Goal: Information Seeking & Learning: Learn about a topic

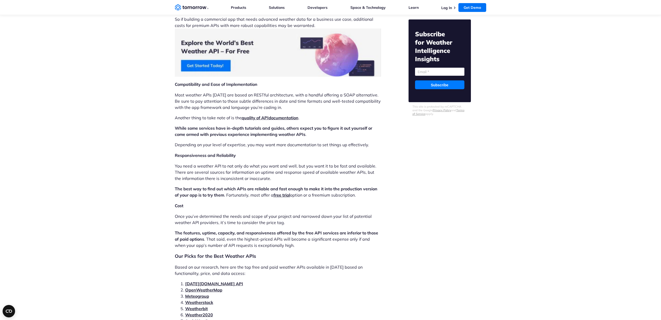
scroll to position [984, 0]
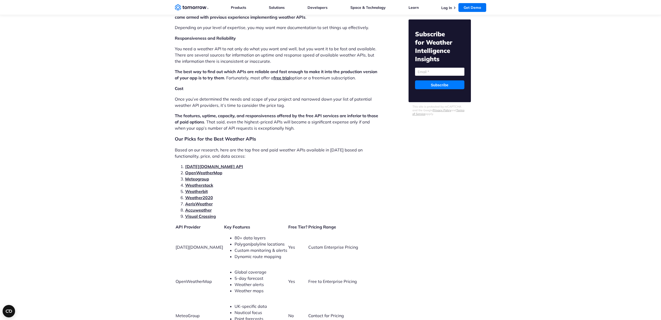
click at [215, 164] on link "Tomorrow.io API" at bounding box center [214, 166] width 58 height 5
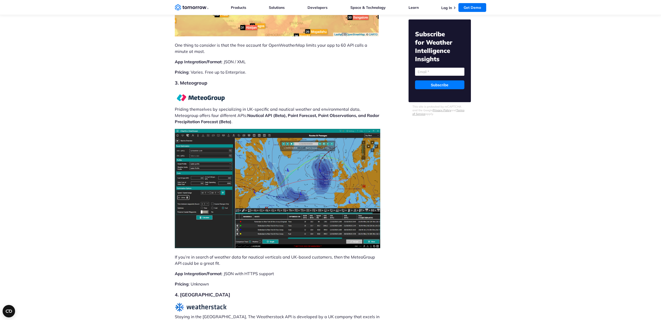
scroll to position [2180, 0]
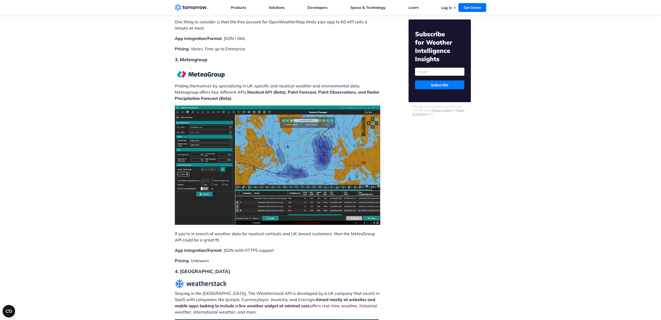
drag, startPoint x: 228, startPoint y: 56, endPoint x: 197, endPoint y: 56, distance: 31.1
click at [197, 67] on p "Priding themselves by specializing in UK-specific and nautical weather and envi…" at bounding box center [278, 84] width 206 height 34
drag, startPoint x: 275, startPoint y: 42, endPoint x: 252, endPoint y: 38, distance: 23.9
click at [277, 56] on h2 "3. Meteogroup" at bounding box center [278, 59] width 206 height 7
drag, startPoint x: 209, startPoint y: 39, endPoint x: 181, endPoint y: 41, distance: 28.1
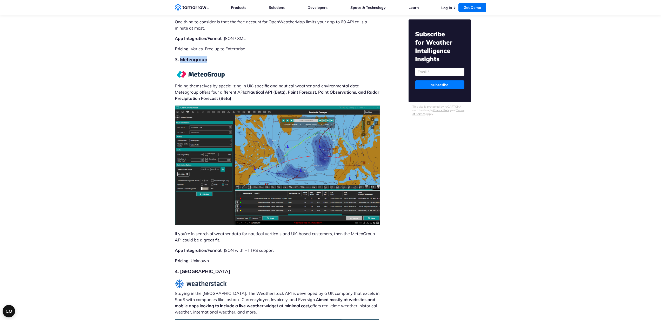
click at [181, 56] on h2 "3. Meteogroup" at bounding box center [278, 59] width 206 height 7
copy h2 "Meteogroup"
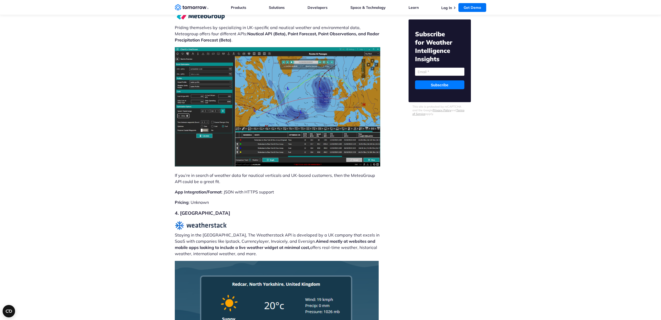
scroll to position [2240, 0]
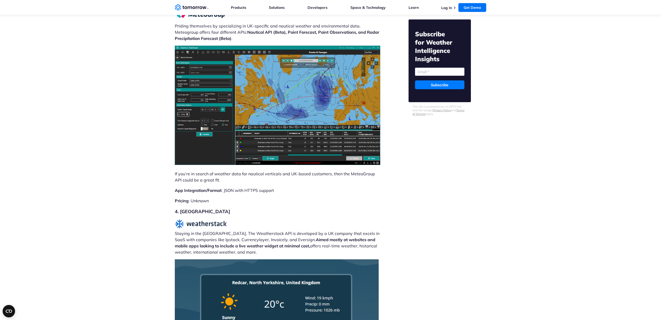
click at [203, 208] on h2 "4. Weatherstack" at bounding box center [278, 211] width 206 height 7
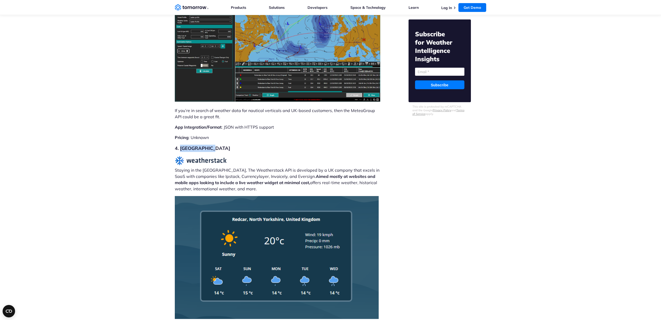
scroll to position [2305, 0]
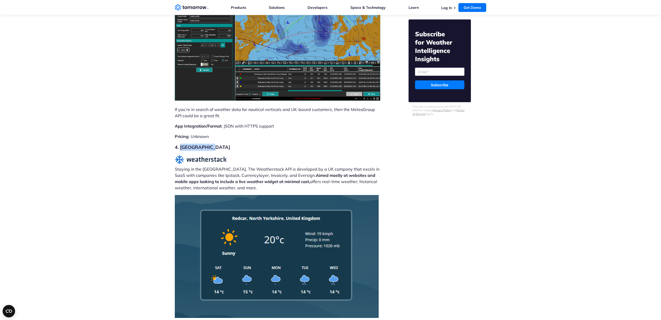
copy h2 "Weatherstack"
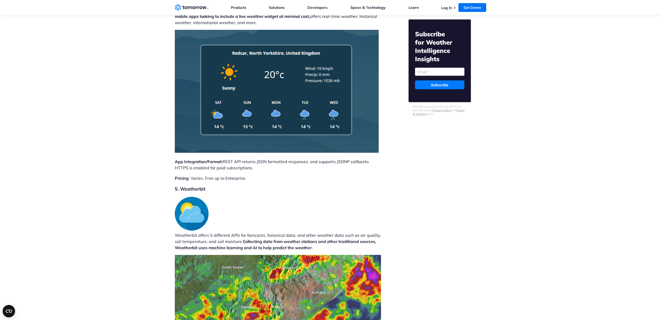
scroll to position [2486, 0]
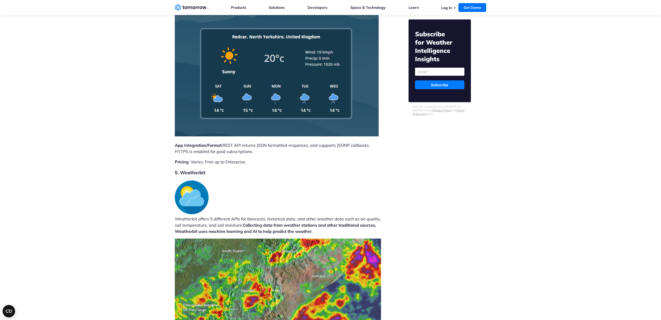
click at [199, 169] on h2 "5. Weatherbit" at bounding box center [278, 172] width 206 height 7
copy h2 "Weatherbit"
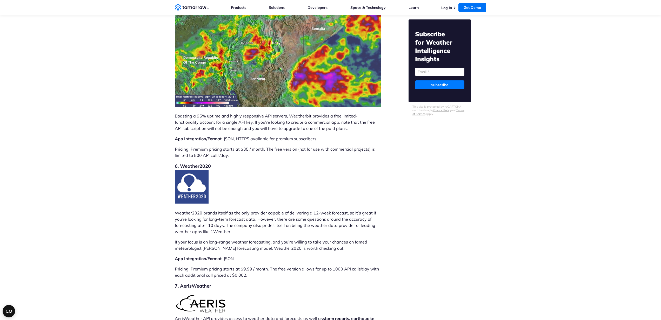
scroll to position [2747, 0]
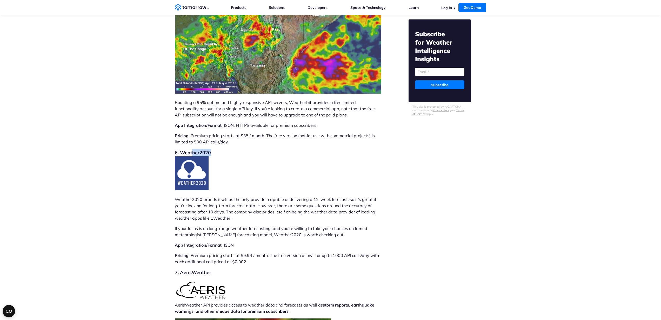
drag, startPoint x: 211, startPoint y: 134, endPoint x: 200, endPoint y: 139, distance: 12.2
click at [193, 149] on h2 "6. Weather2020" at bounding box center [278, 170] width 206 height 43
click at [225, 149] on h2 "6. Weather2020" at bounding box center [278, 170] width 206 height 43
click at [206, 149] on h2 "6. Weather2020" at bounding box center [278, 170] width 206 height 43
drag, startPoint x: 210, startPoint y: 133, endPoint x: 182, endPoint y: 132, distance: 28.3
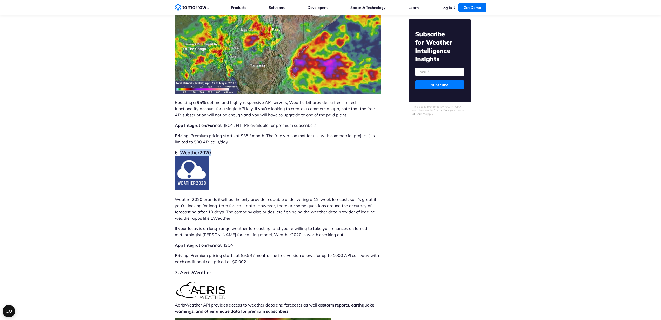
click at [182, 149] on h2 "6. Weather2020" at bounding box center [278, 170] width 206 height 43
copy h2 "Weather2020"
drag, startPoint x: 230, startPoint y: 256, endPoint x: 179, endPoint y: 254, distance: 51.2
click at [179, 269] on h2 "7. AerisWeather" at bounding box center [278, 272] width 206 height 7
copy h2 "AerisWeather"
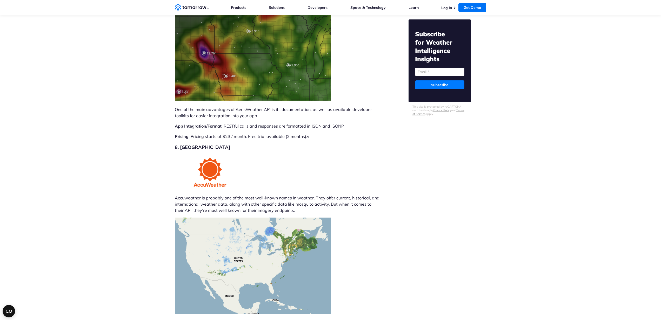
scroll to position [3057, 0]
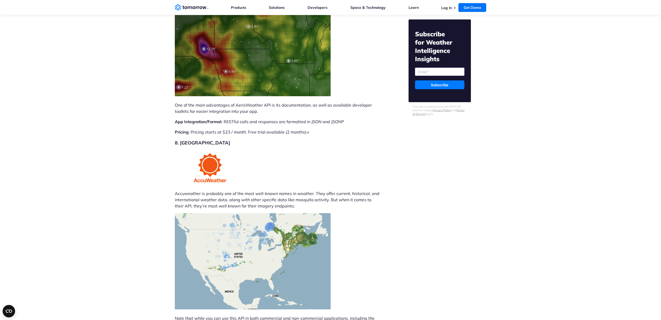
click at [205, 139] on h2 "8. Accuweather" at bounding box center [278, 142] width 206 height 7
copy h2 "Accuweather"
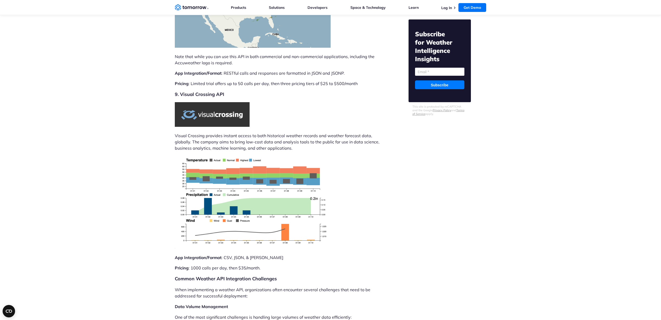
scroll to position [3327, 0]
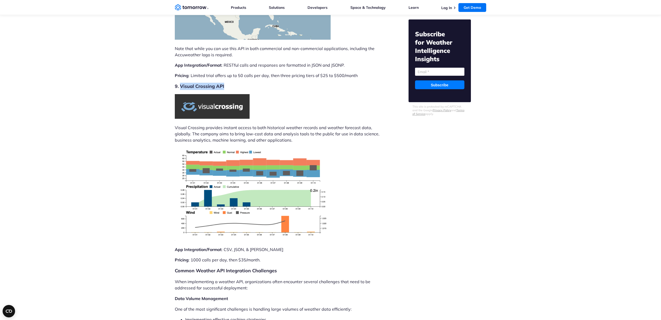
drag, startPoint x: 223, startPoint y: 68, endPoint x: 181, endPoint y: 67, distance: 41.8
click at [181, 83] on h2 "9. Visual Crossing API" at bounding box center [278, 86] width 206 height 7
copy h2 "Visual Crossing API"
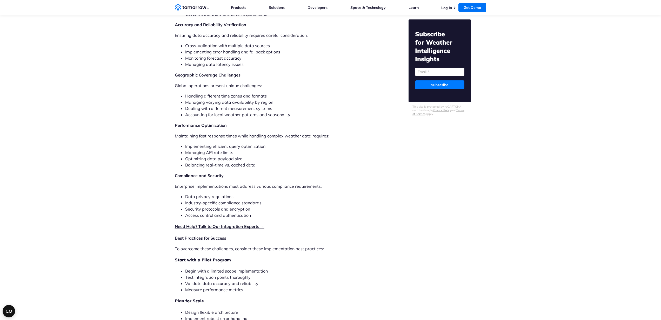
scroll to position [3703, 0]
